Goal: Task Accomplishment & Management: Use online tool/utility

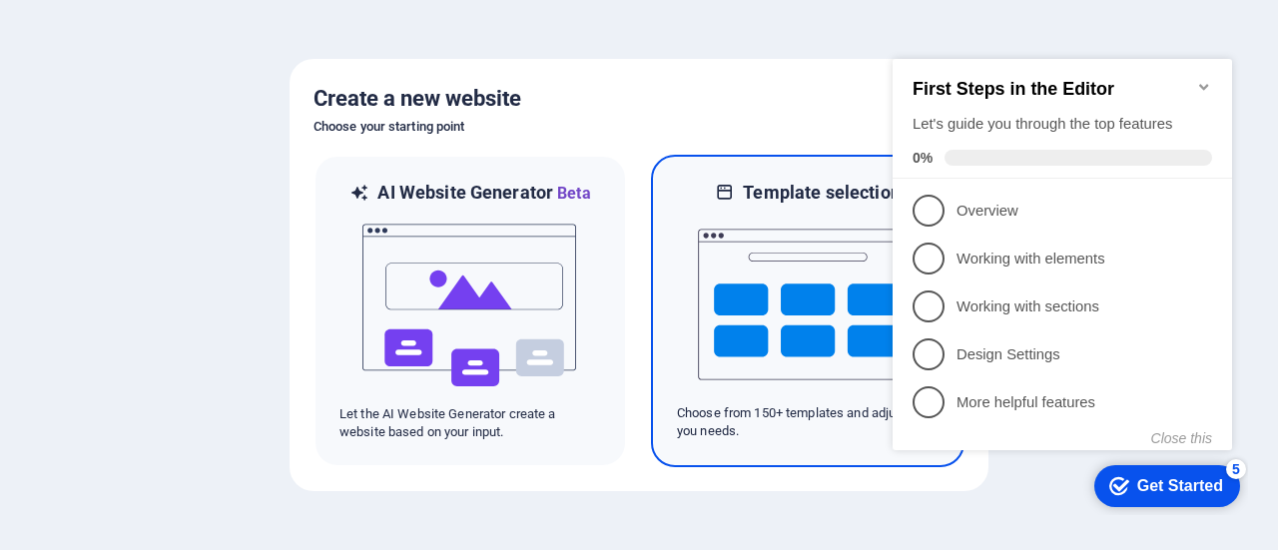
click at [805, 334] on img at bounding box center [808, 305] width 220 height 200
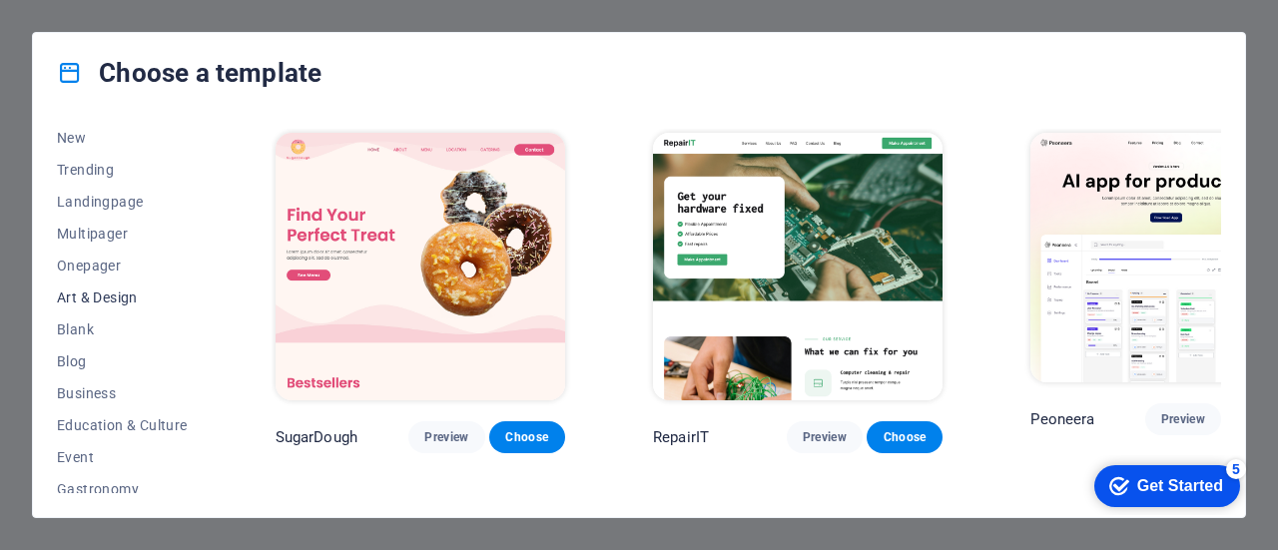
scroll to position [75, 0]
click at [94, 330] on span "Blank" at bounding box center [122, 325] width 131 height 16
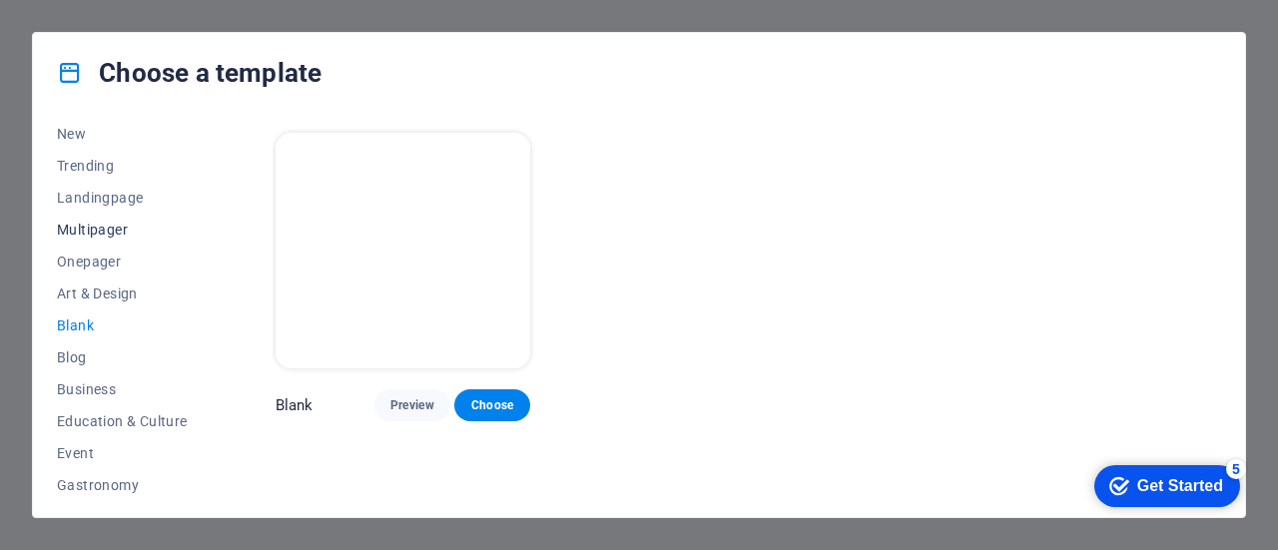
click at [106, 233] on span "Multipager" at bounding box center [122, 230] width 131 height 16
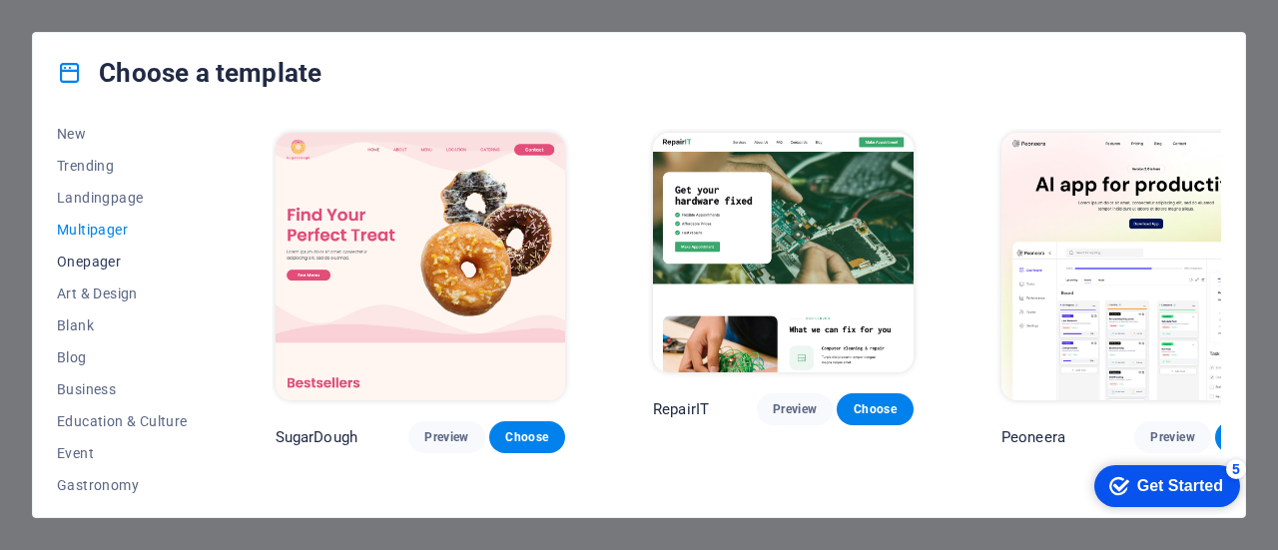
click at [109, 257] on span "Onepager" at bounding box center [122, 262] width 131 height 16
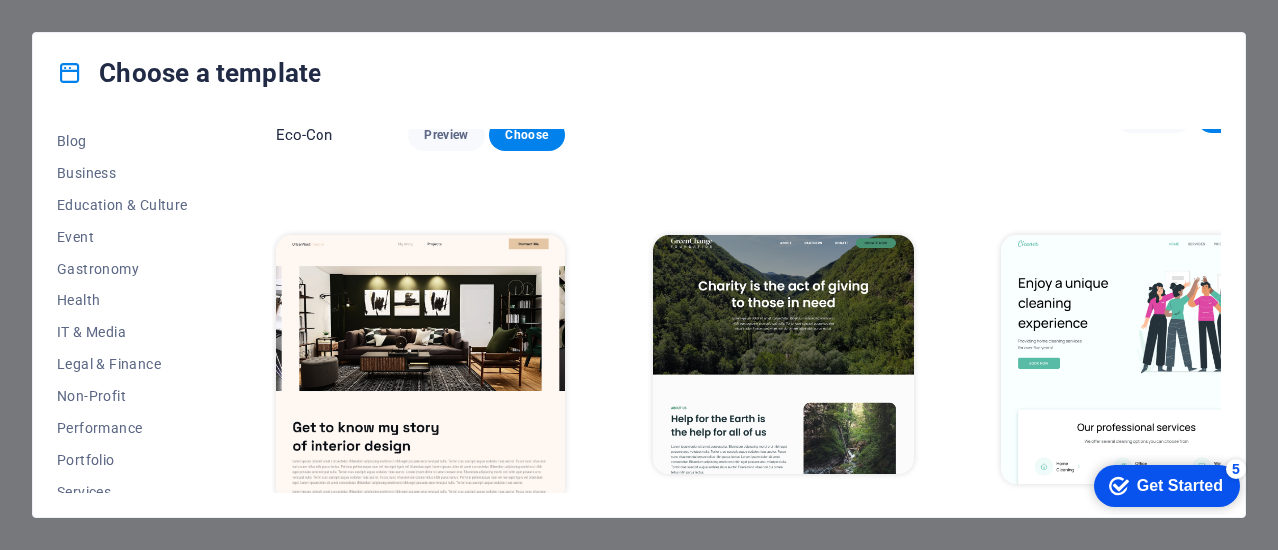
scroll to position [707, 0]
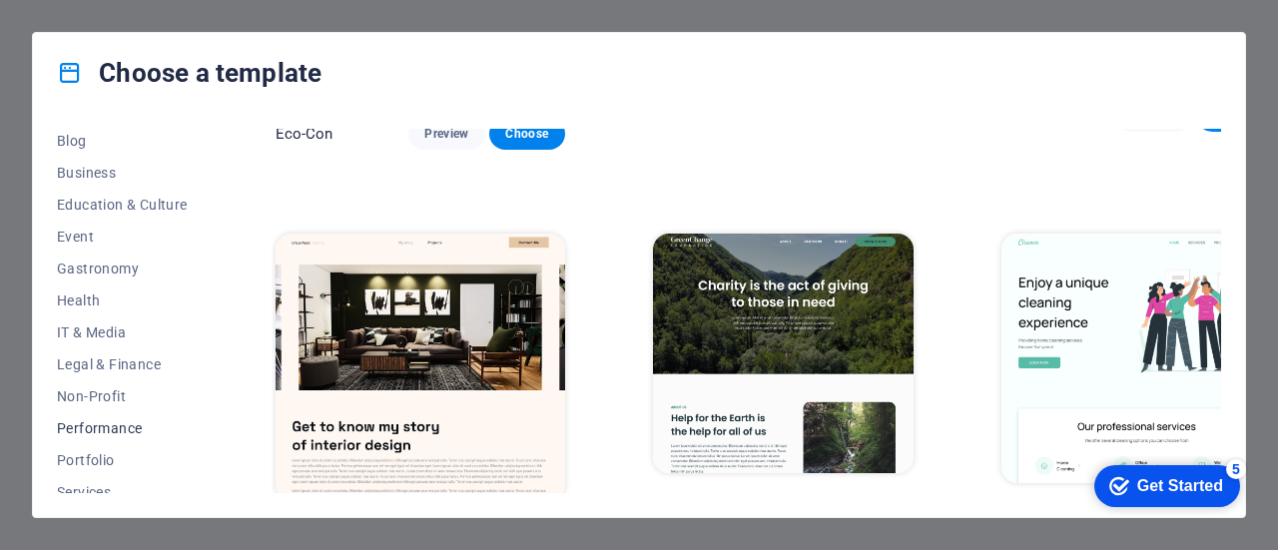
click at [102, 430] on span "Performance" at bounding box center [122, 428] width 131 height 16
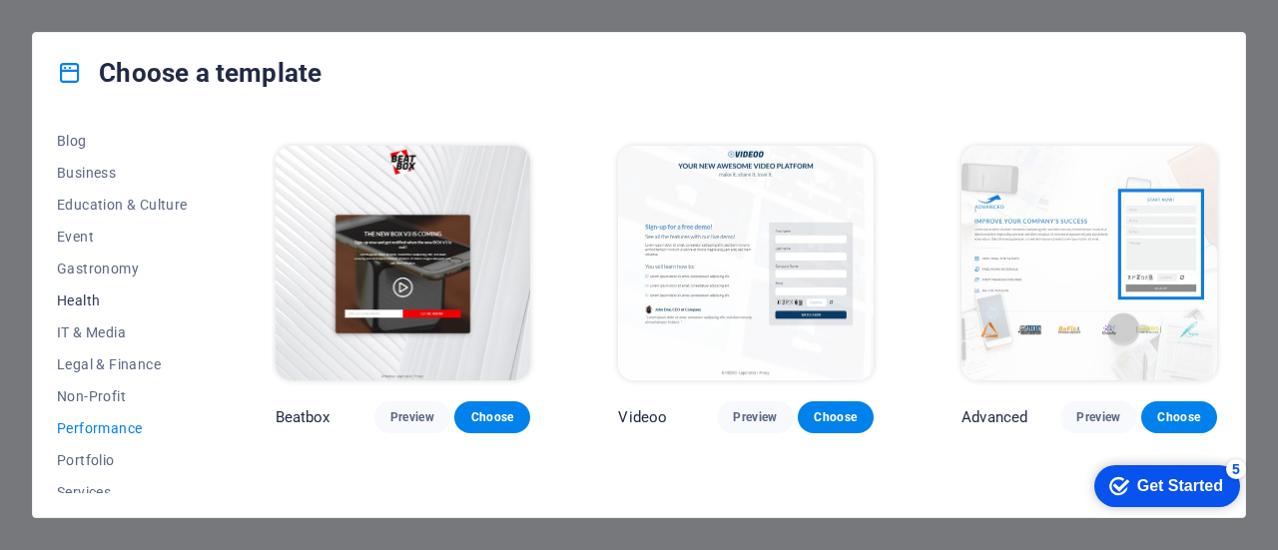
scroll to position [0, 0]
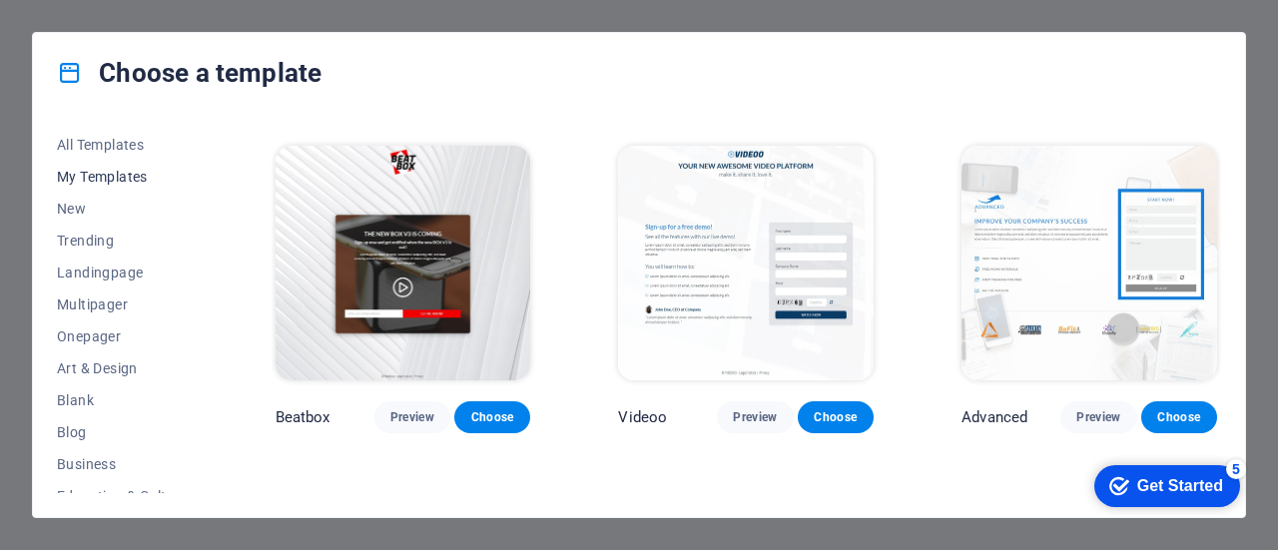
click at [121, 173] on span "My Templates" at bounding box center [122, 177] width 131 height 16
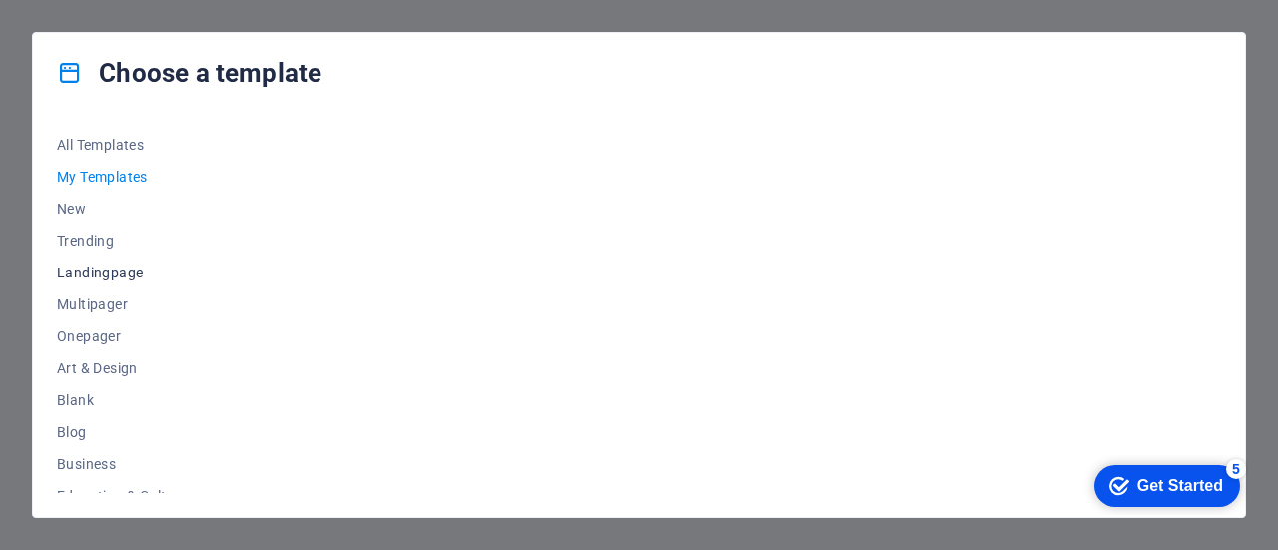
click at [107, 275] on span "Landingpage" at bounding box center [122, 273] width 131 height 16
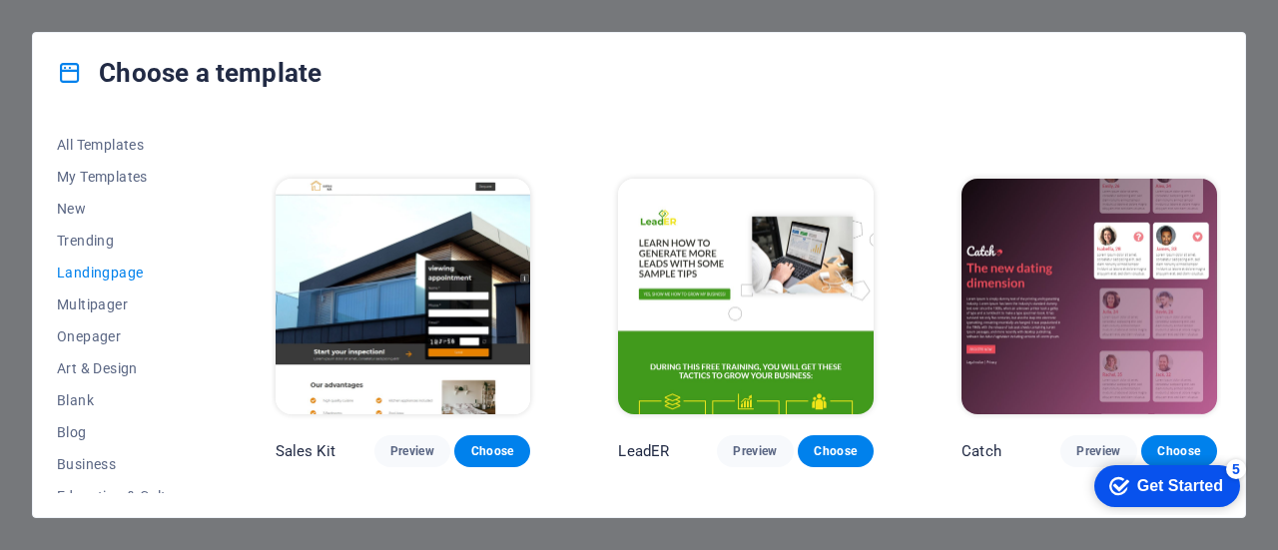
scroll to position [2897, 0]
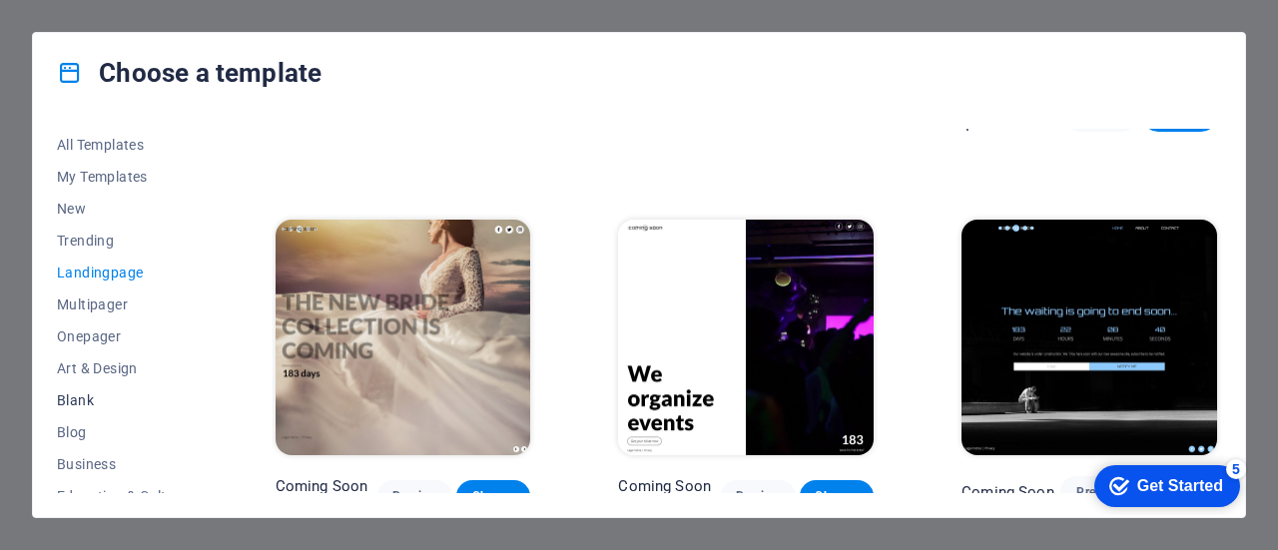
click at [104, 392] on span "Blank" at bounding box center [122, 400] width 131 height 16
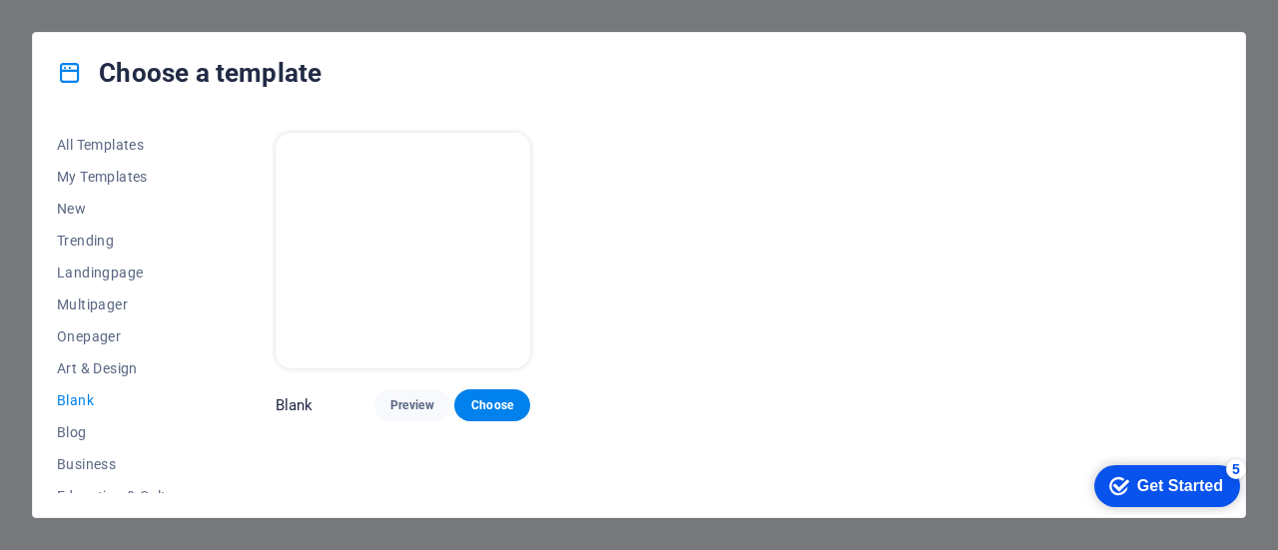
scroll to position [0, 0]
click at [92, 431] on span "Blog" at bounding box center [122, 432] width 131 height 16
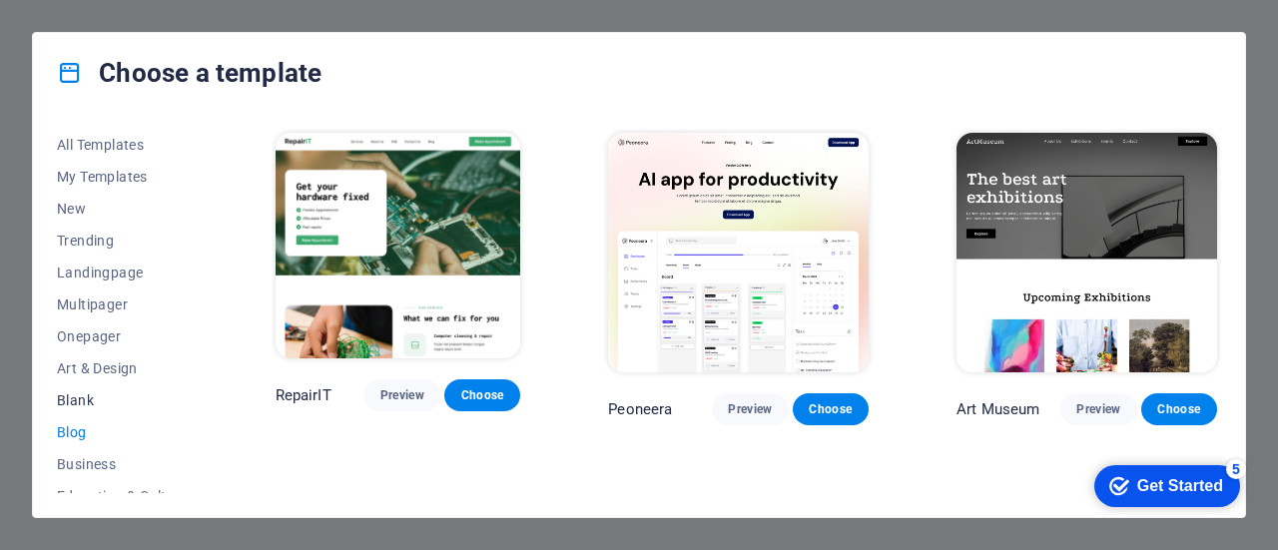
click at [93, 410] on button "Blank" at bounding box center [122, 400] width 131 height 32
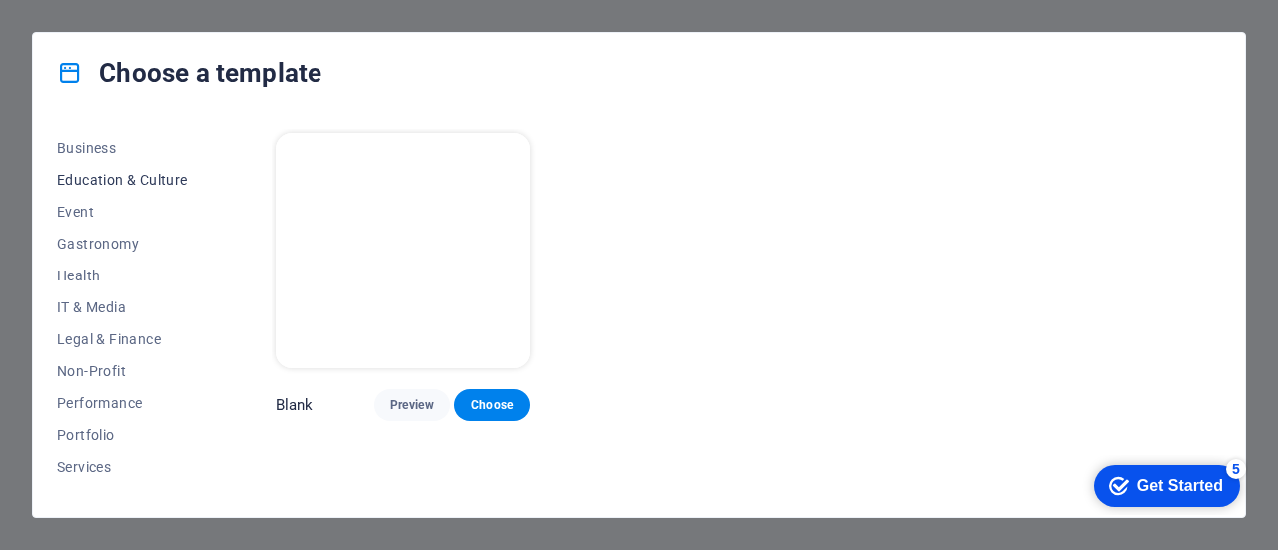
scroll to position [323, 0]
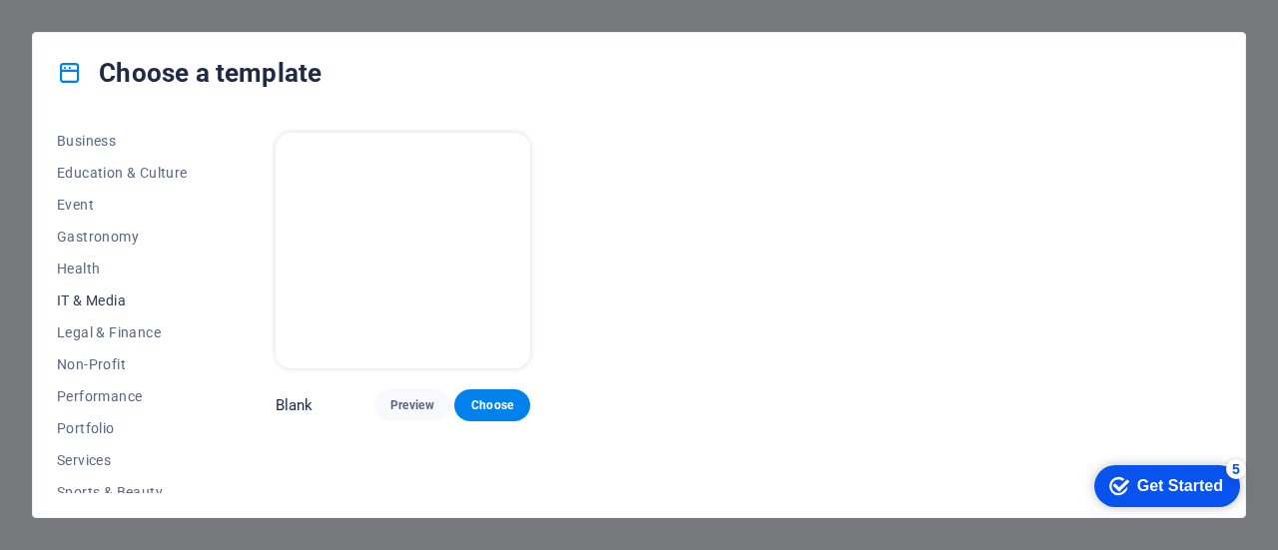
click at [116, 300] on span "IT & Media" at bounding box center [122, 300] width 131 height 16
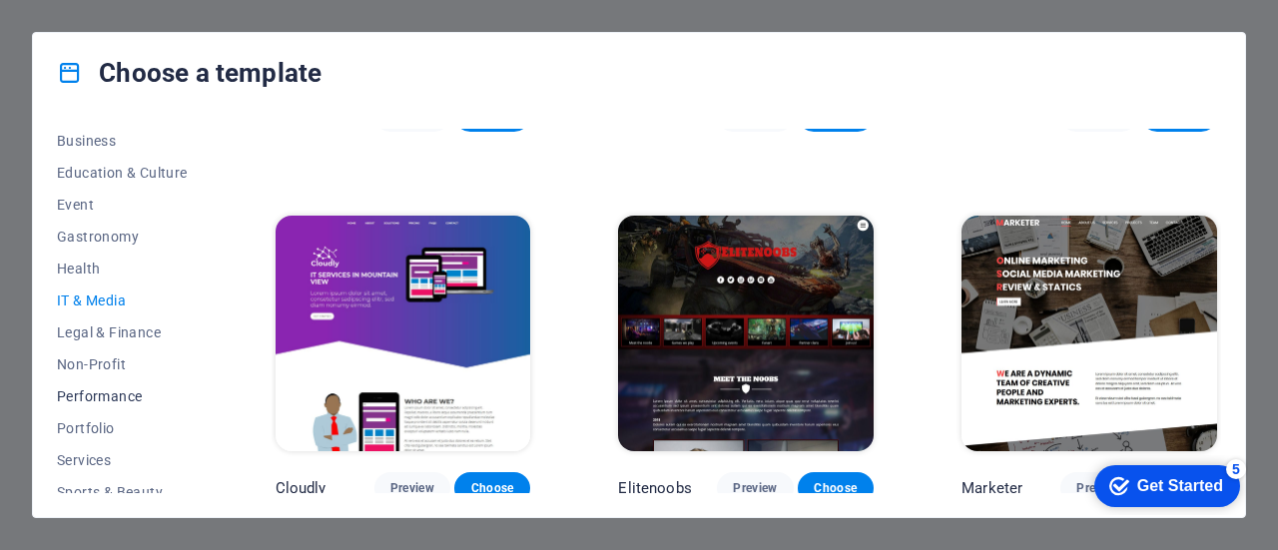
scroll to position [433, 0]
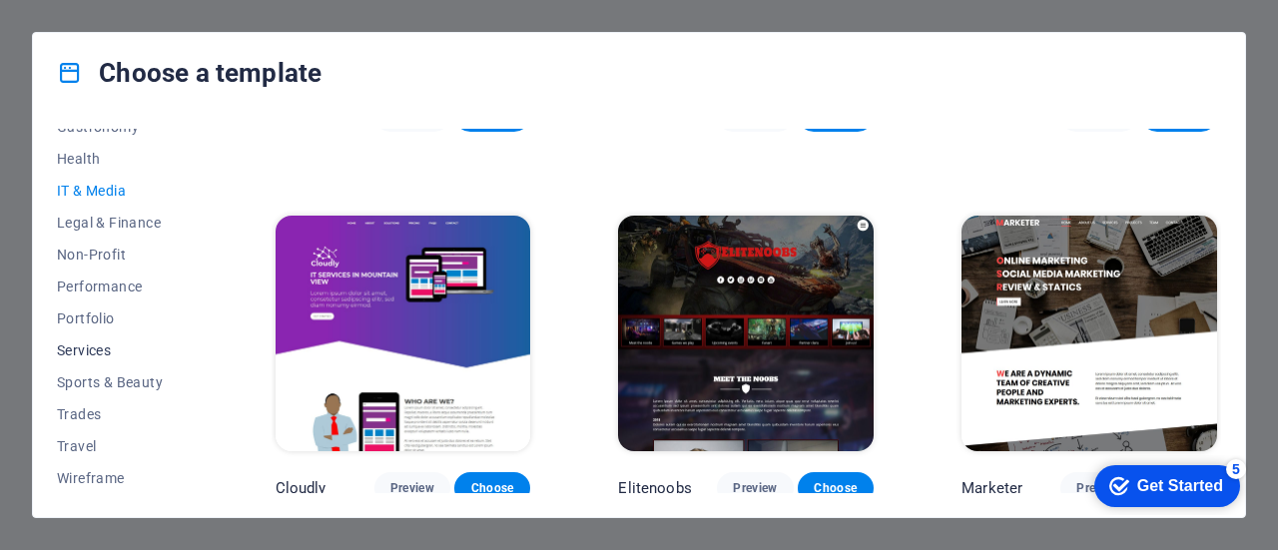
click at [107, 345] on span "Services" at bounding box center [122, 350] width 131 height 16
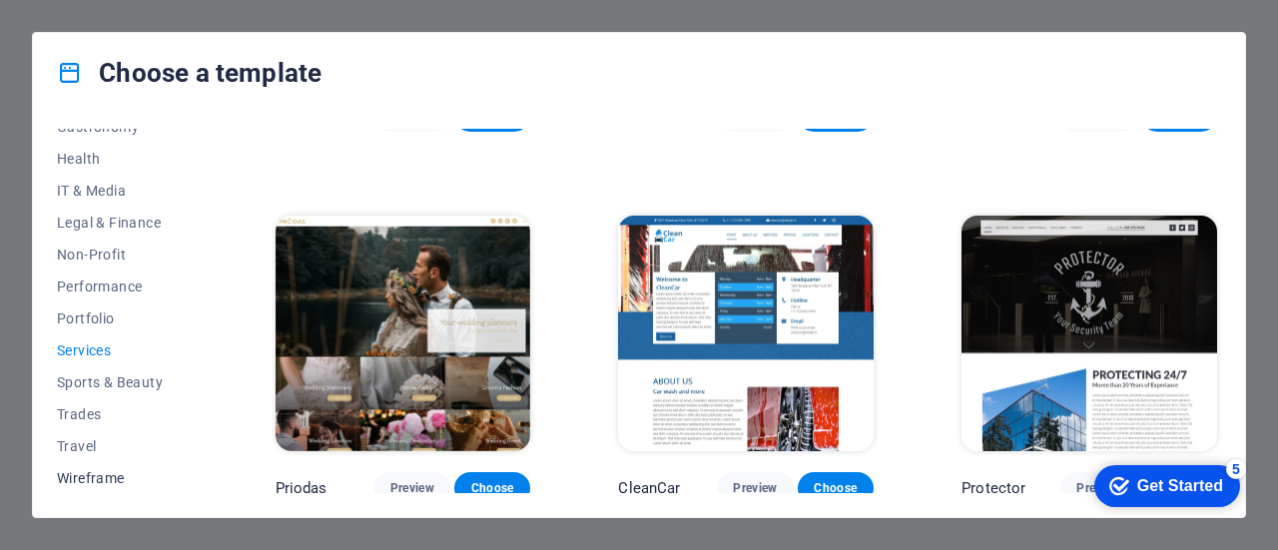
click at [123, 471] on span "Wireframe" at bounding box center [122, 478] width 131 height 16
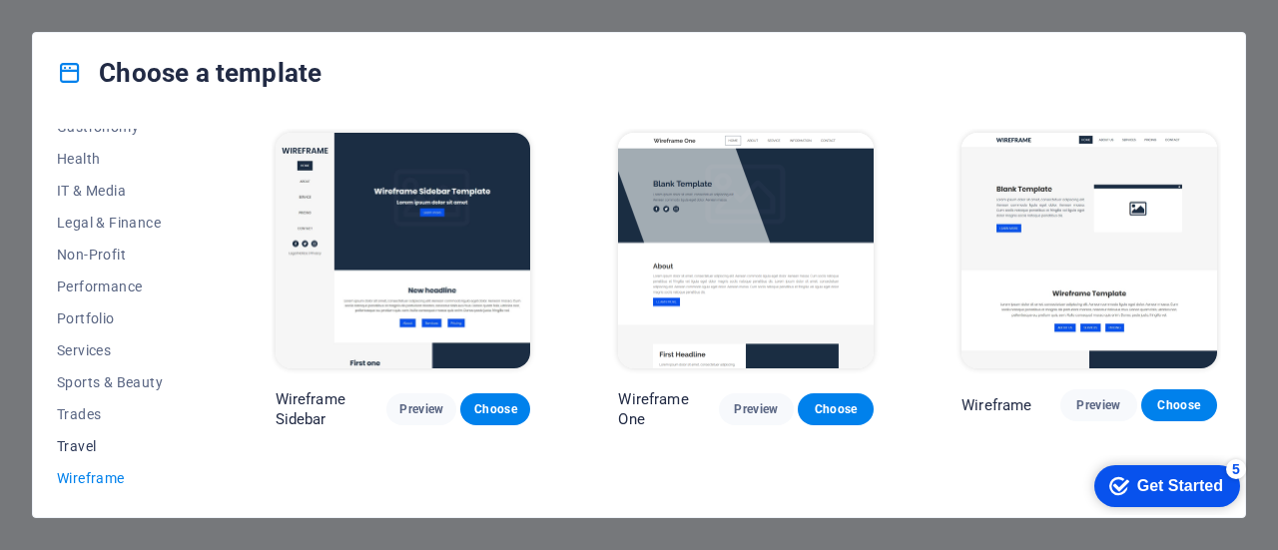
click at [104, 448] on span "Travel" at bounding box center [122, 446] width 131 height 16
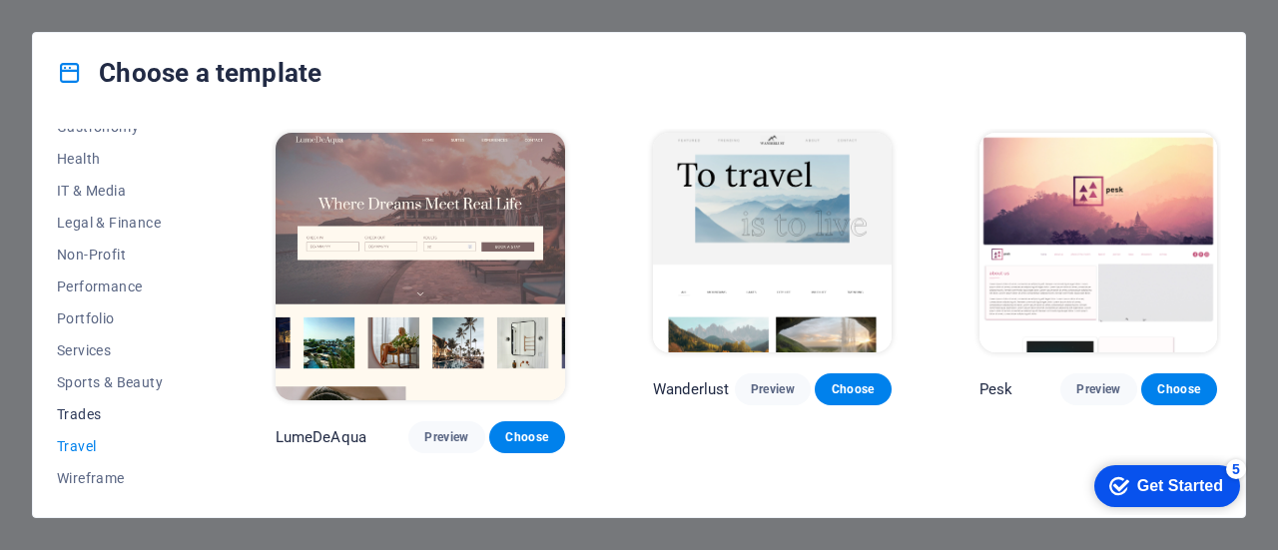
click at [104, 428] on button "Trades" at bounding box center [122, 414] width 131 height 32
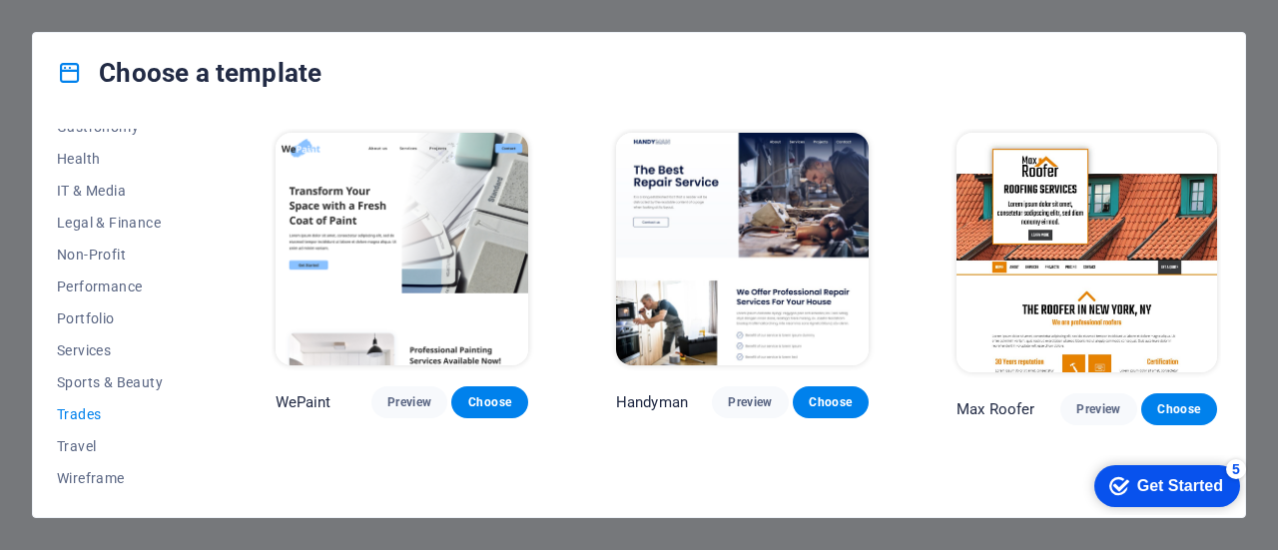
click at [1242, 169] on div "All Templates My Templates New Trending Landingpage Multipager Onepager Art & D…" at bounding box center [639, 315] width 1212 height 404
click at [1266, 189] on div "Choose a template All Templates My Templates New Trending Landingpage Multipage…" at bounding box center [639, 275] width 1278 height 550
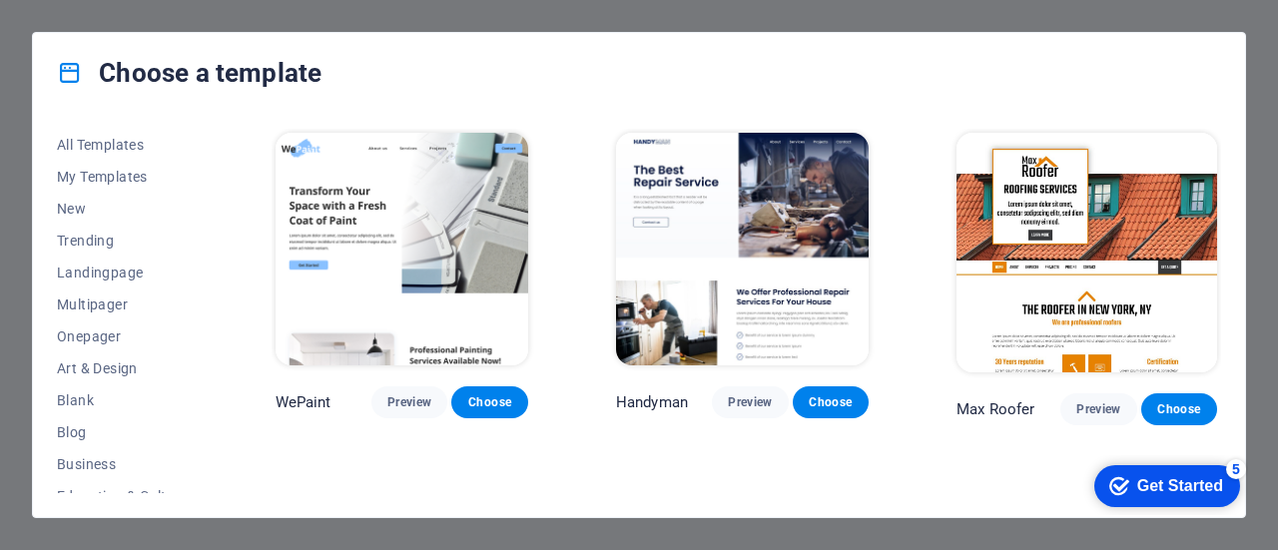
click at [41, 27] on div "Choose a template All Templates My Templates New Trending Landingpage Multipage…" at bounding box center [639, 275] width 1278 height 550
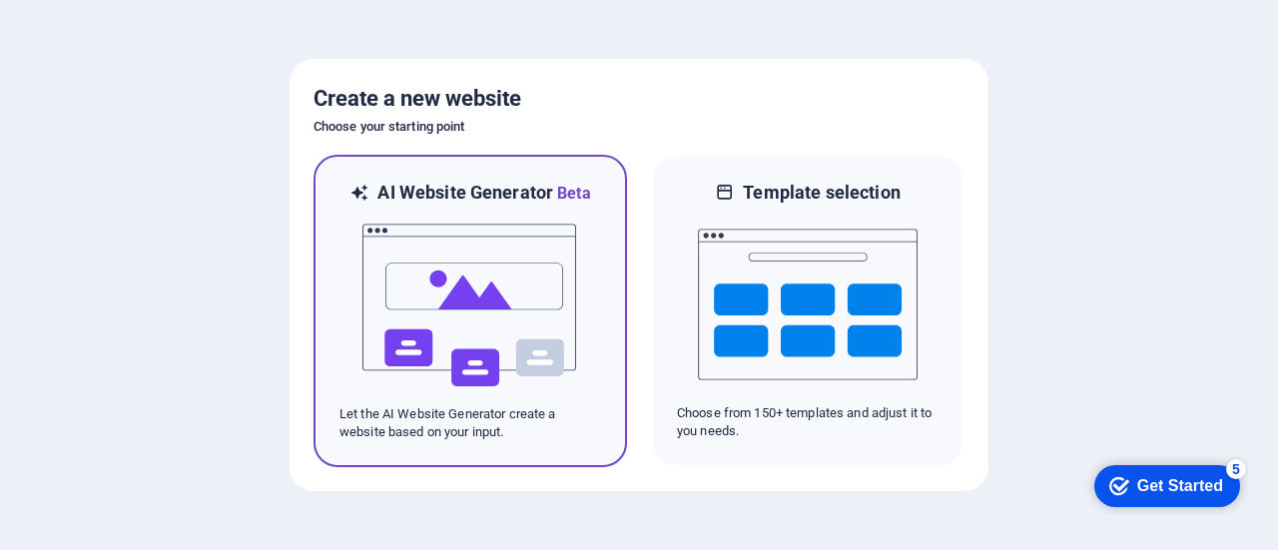
click at [511, 271] on img at bounding box center [470, 306] width 220 height 200
